Goal: Information Seeking & Learning: Learn about a topic

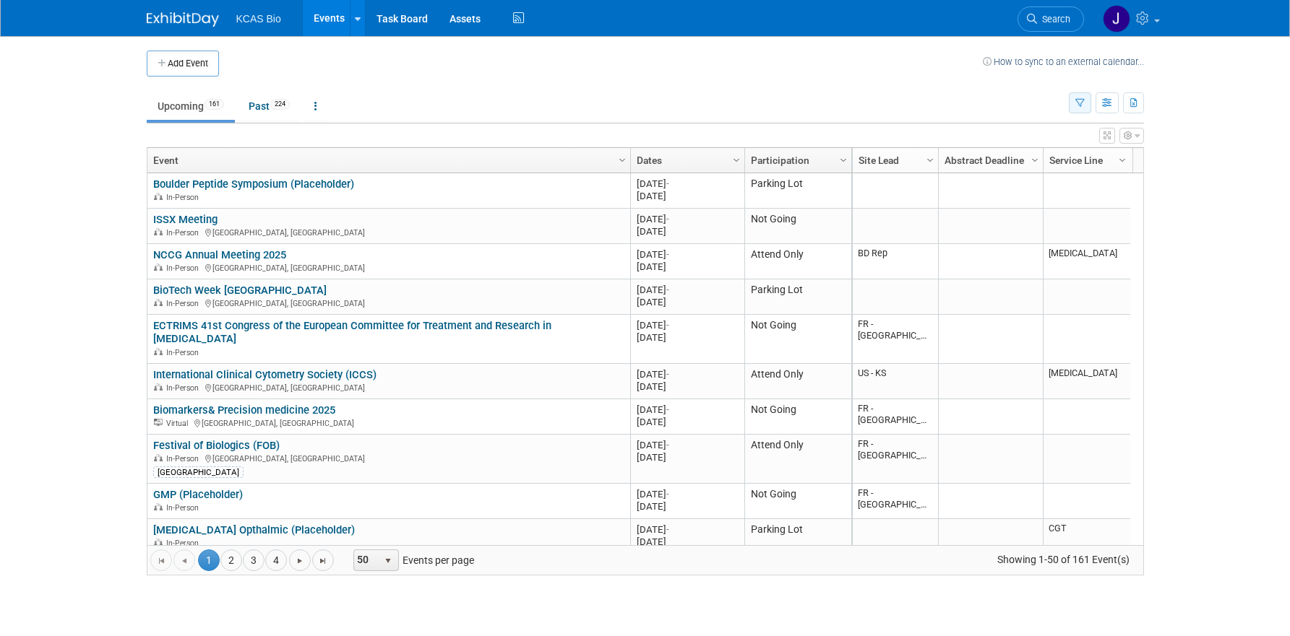
click at [1079, 101] on icon "button" at bounding box center [1079, 103] width 9 height 9
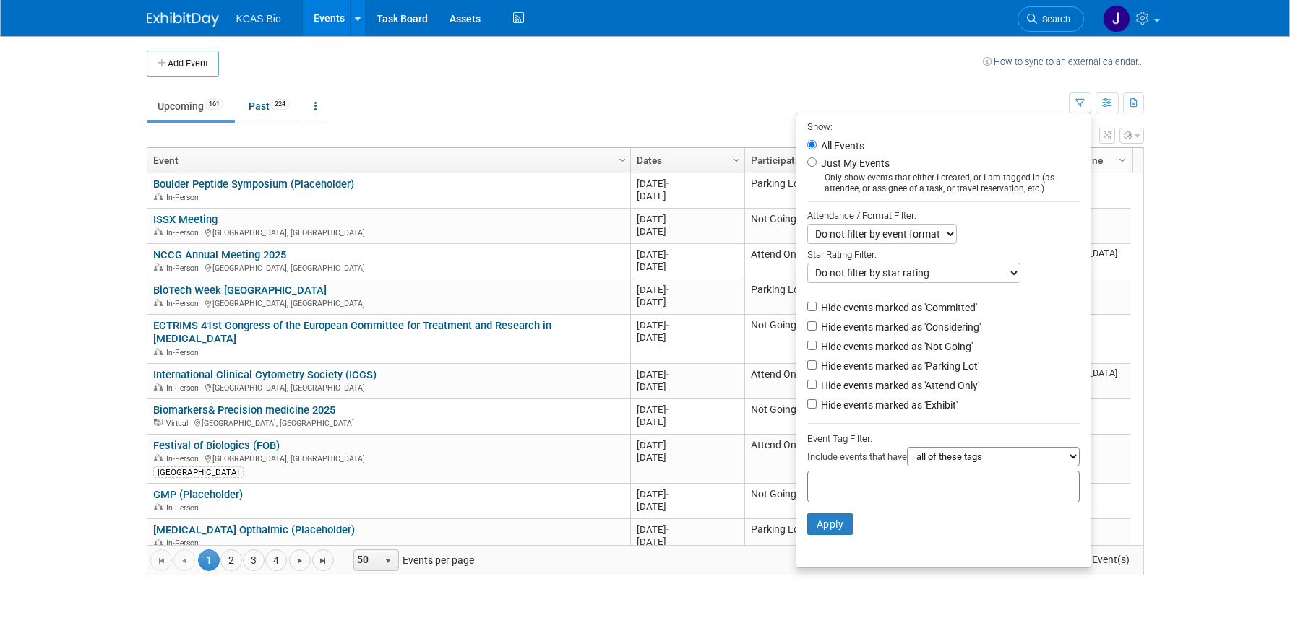
click at [798, 374] on li "Hide events marked as 'Parking Lot'" at bounding box center [943, 368] width 294 height 20
click at [807, 370] on input "Hide events marked as 'Parking Lot'" at bounding box center [811, 365] width 9 height 9
checkbox input "true"
click at [807, 350] on input "Hide events marked as 'Not Going'" at bounding box center [811, 345] width 9 height 9
checkbox input "true"
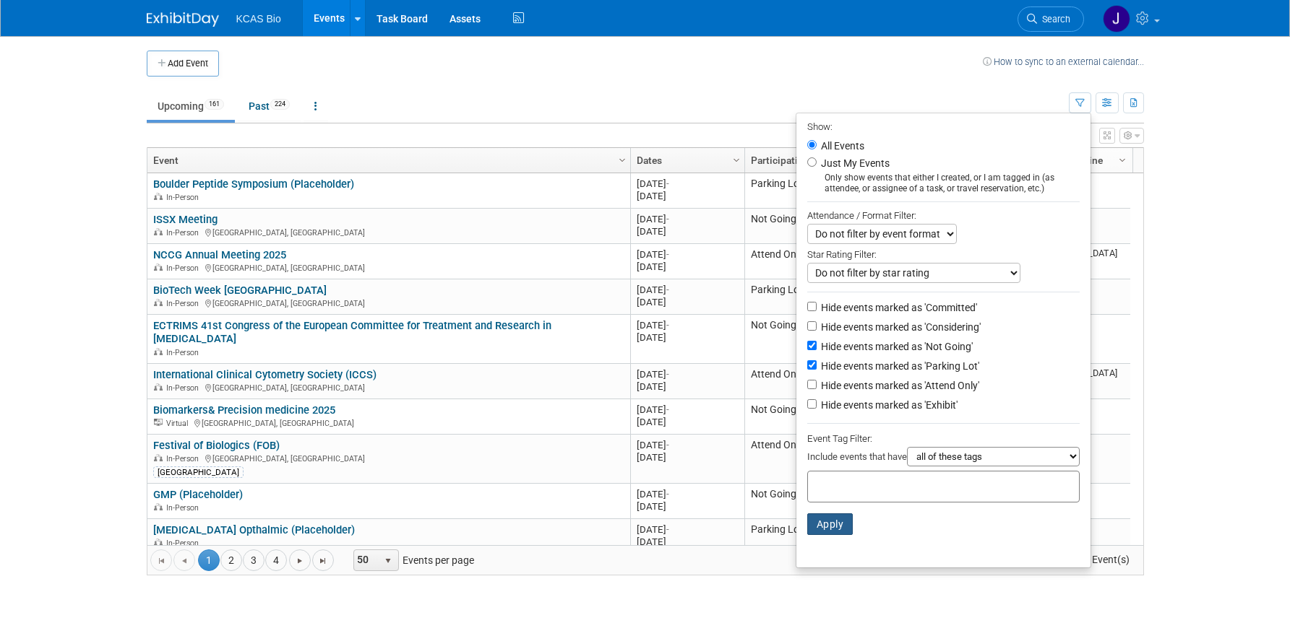
click at [828, 530] on button "Apply" at bounding box center [830, 525] width 46 height 22
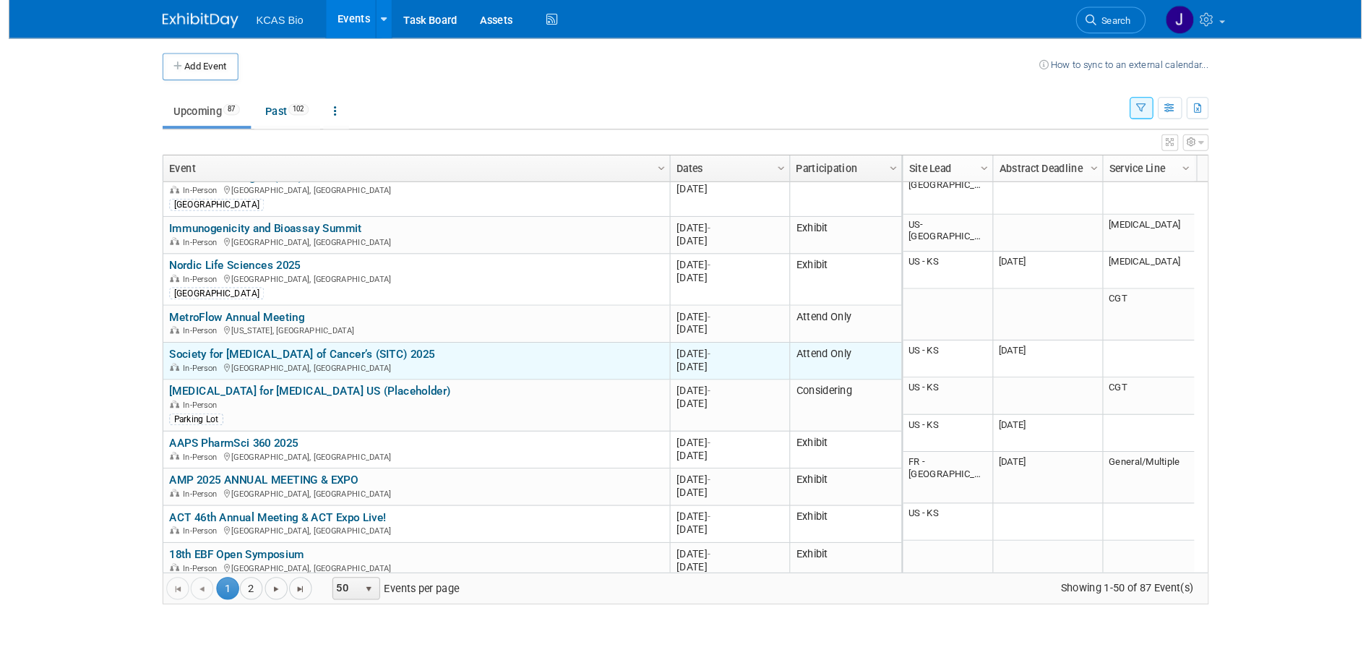
scroll to position [173, 0]
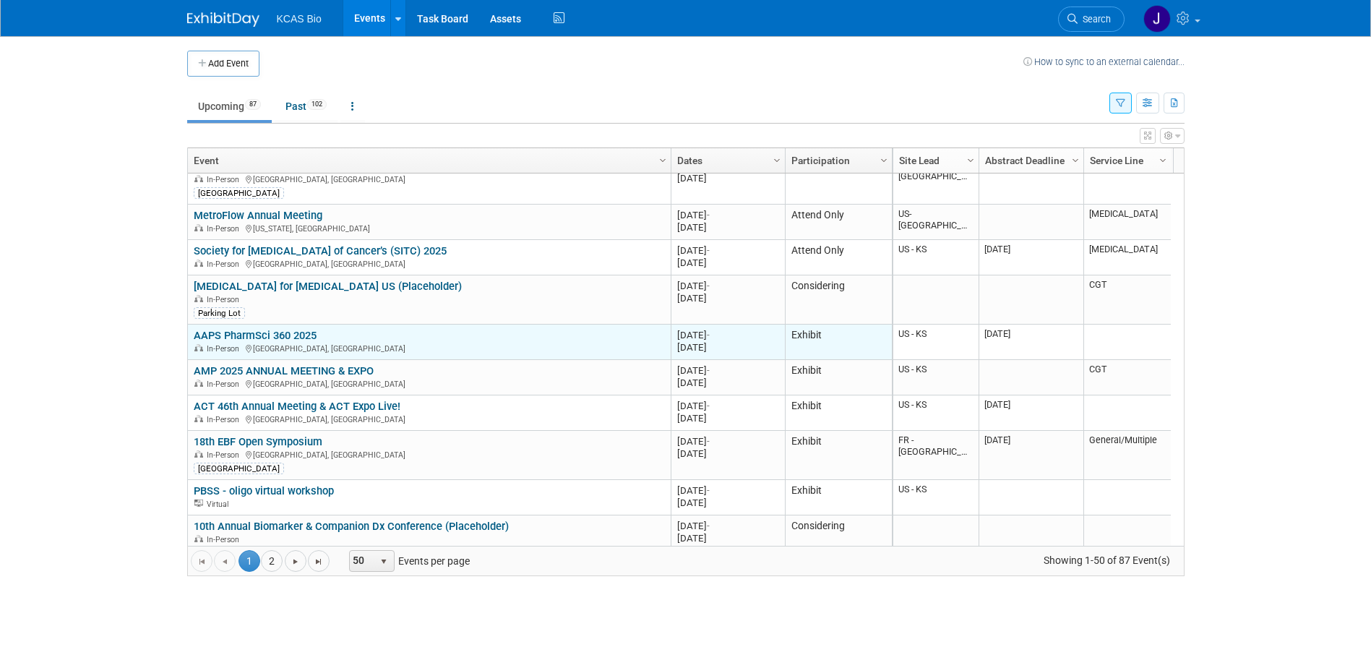
click at [251, 332] on link "AAPS PharmSci 360 2025" at bounding box center [255, 335] width 123 height 13
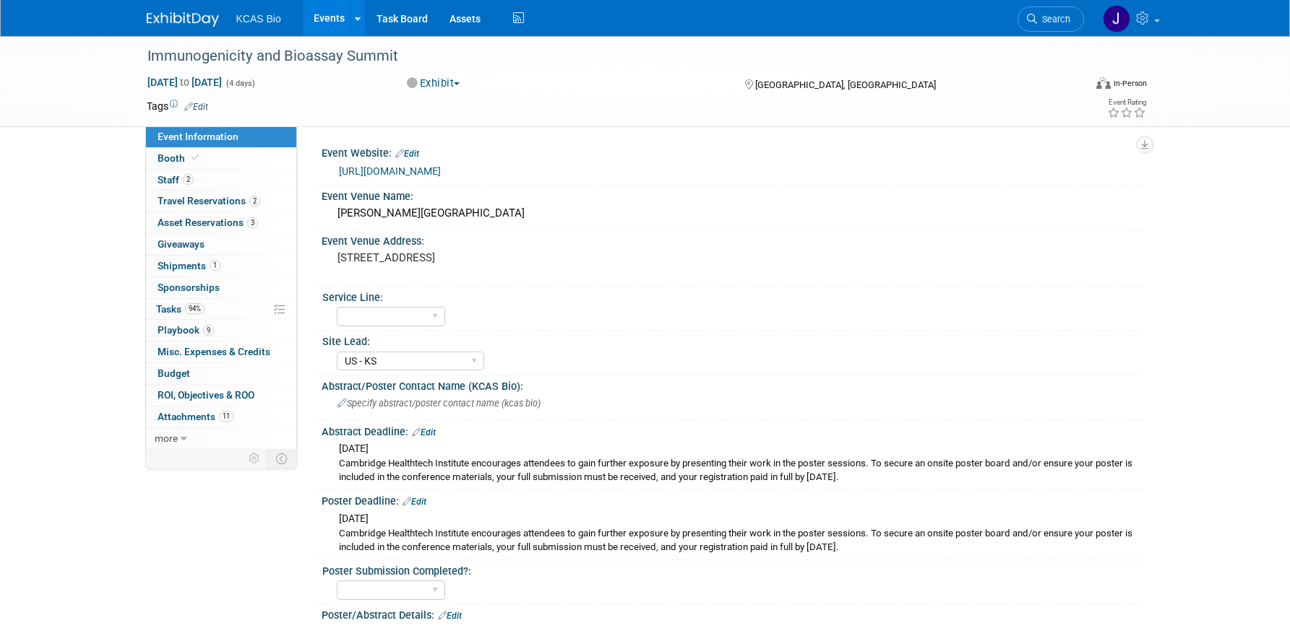
select select "US - KS"
click at [181, 175] on span "Staff 2" at bounding box center [175, 180] width 36 height 12
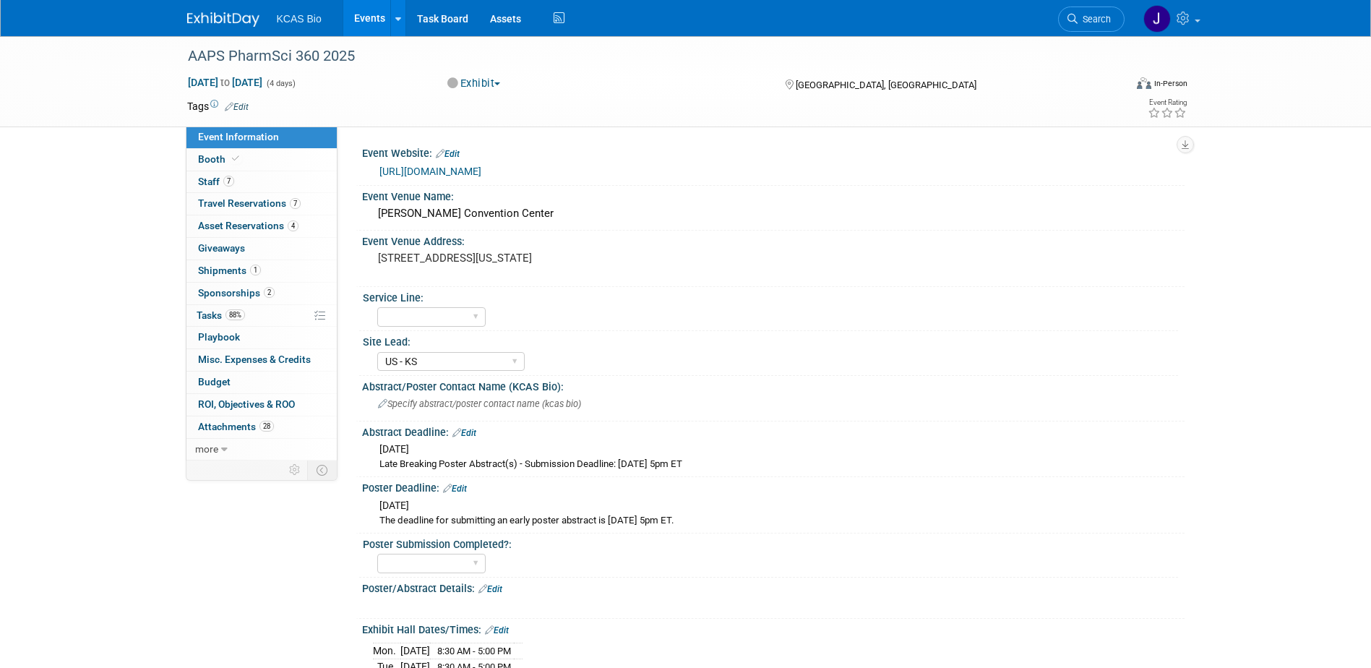
select select "US - KS"
click at [230, 203] on span "Travel Reservations 7" at bounding box center [249, 203] width 103 height 12
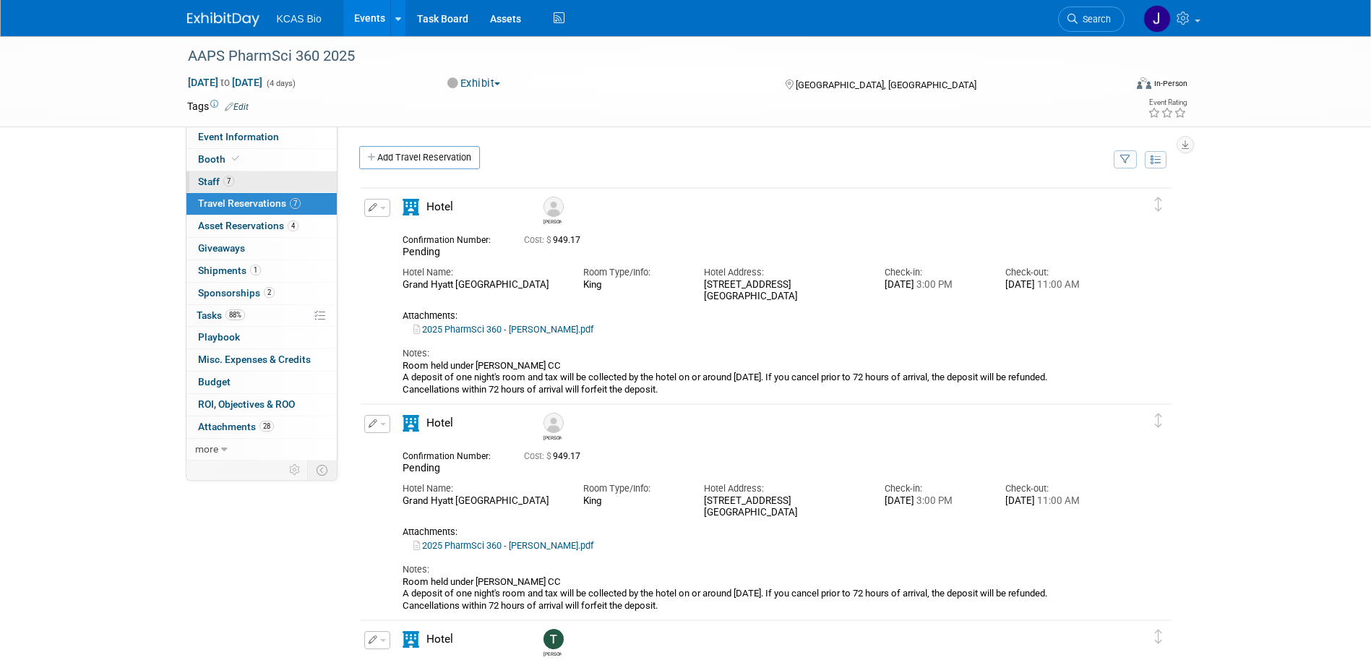
click at [218, 178] on span "Staff 7" at bounding box center [216, 182] width 36 height 12
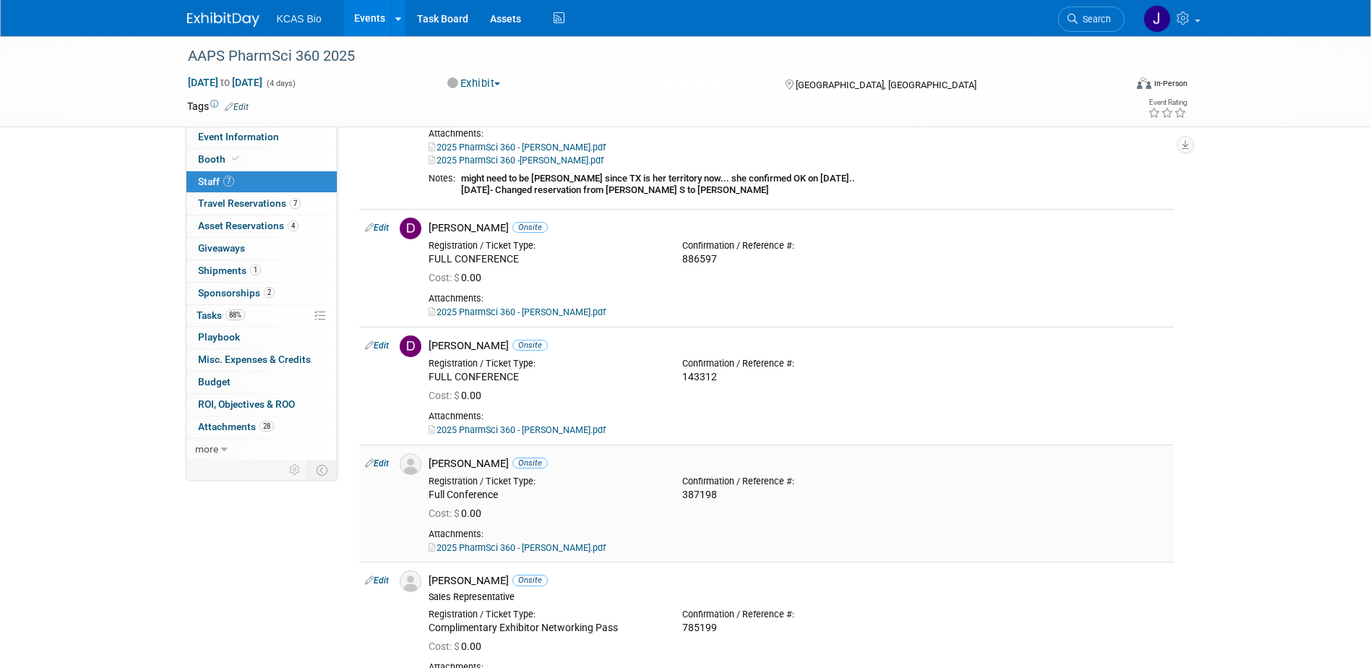
scroll to position [578, 0]
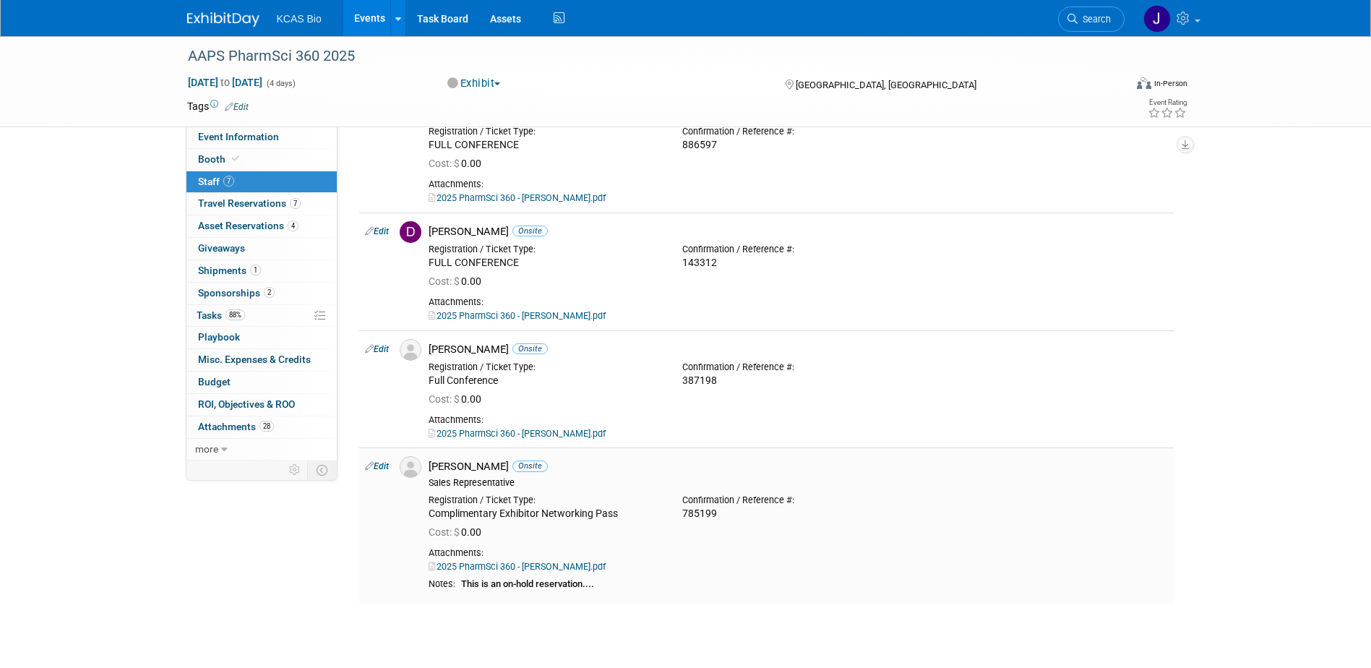
drag, startPoint x: 434, startPoint y: 464, endPoint x: 511, endPoint y: 471, distance: 76.9
click at [511, 471] on div "Jonathan Mercier Onsite" at bounding box center [797, 466] width 739 height 14
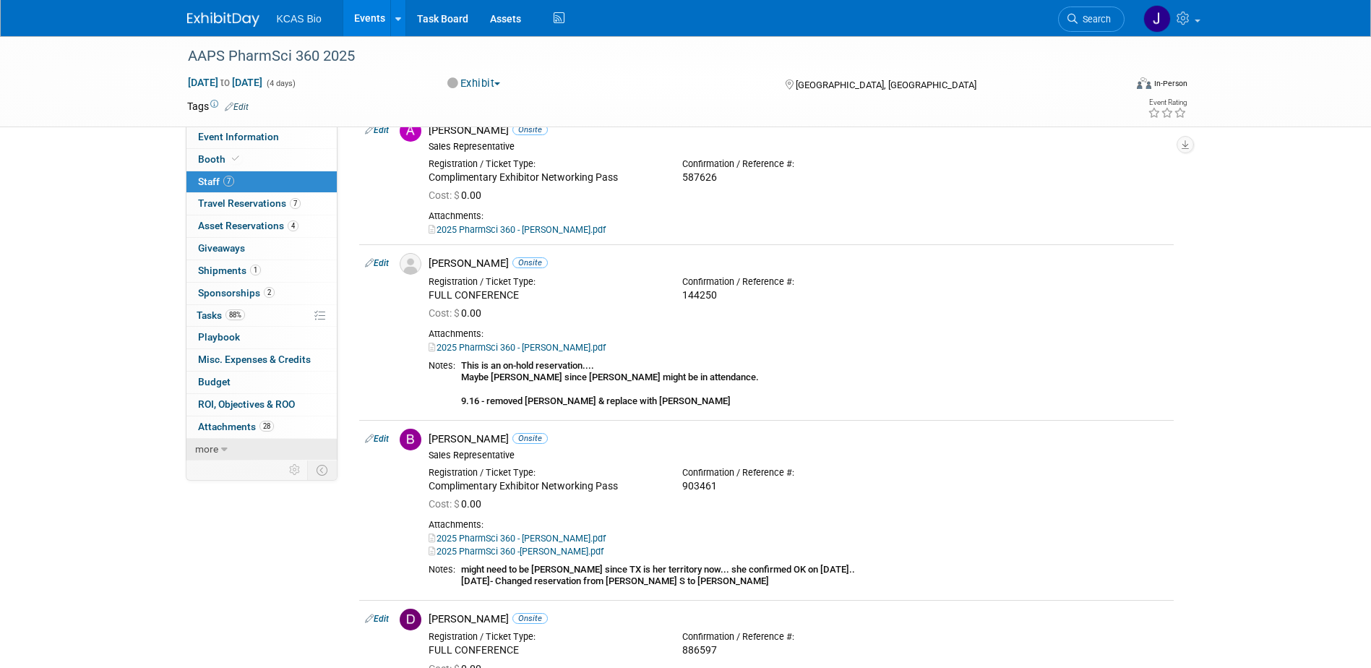
scroll to position [72, 0]
click at [226, 135] on span "Event Information" at bounding box center [238, 137] width 81 height 12
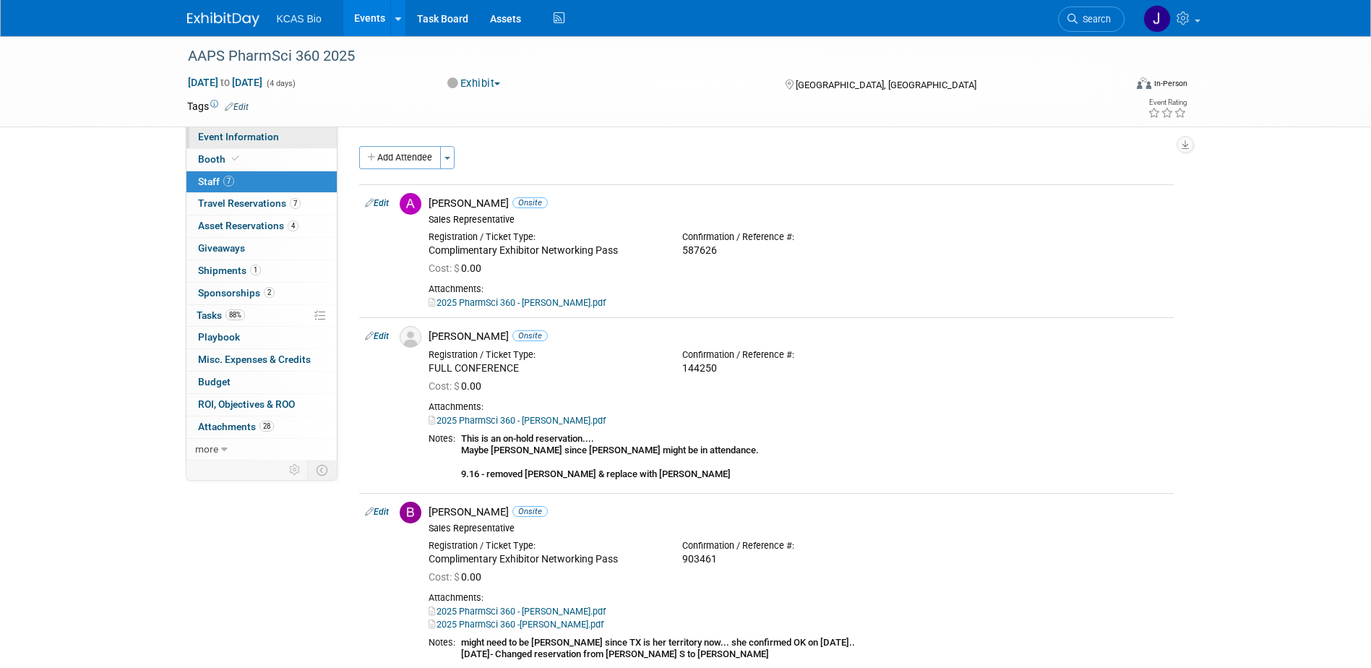
select select "US - KS"
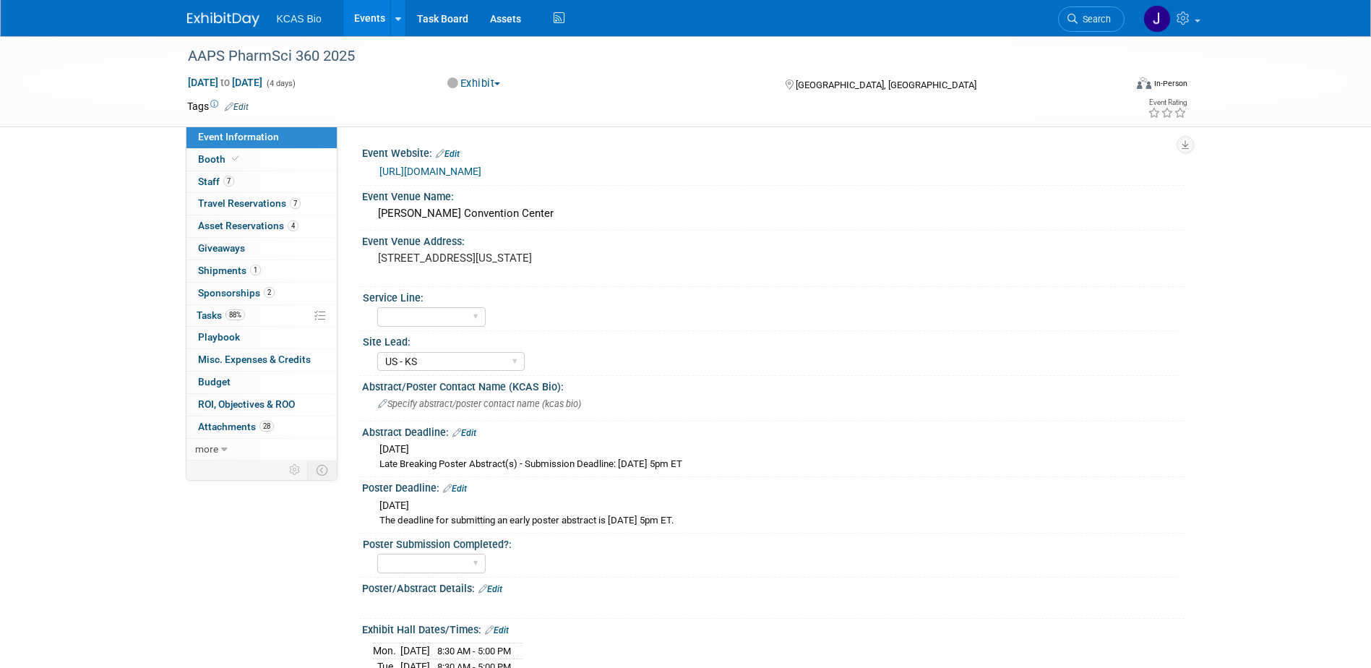
click at [465, 172] on link "[URL][DOMAIN_NAME]" at bounding box center [430, 171] width 102 height 12
